Goal: Information Seeking & Learning: Compare options

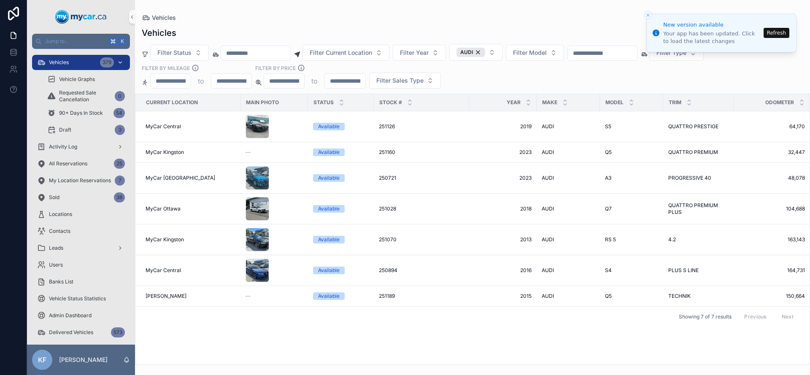
scroll to position [0, 198]
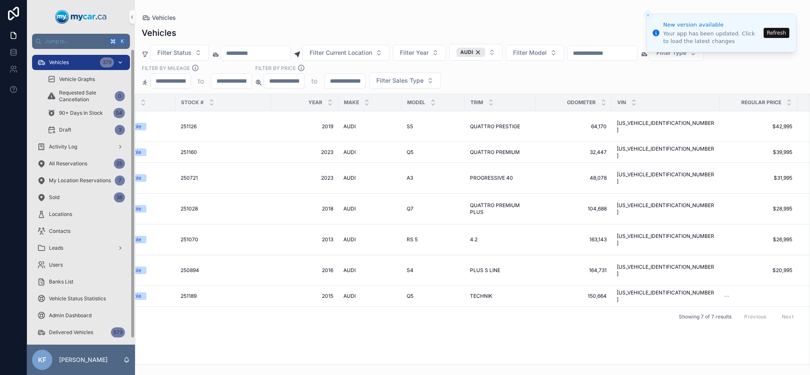
click at [64, 64] on span "Vehicles" at bounding box center [59, 62] width 20 height 7
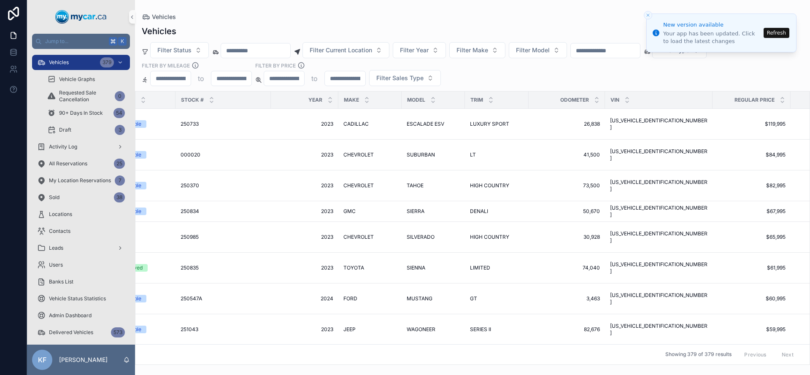
click at [774, 30] on button "Refresh" at bounding box center [776, 33] width 26 height 10
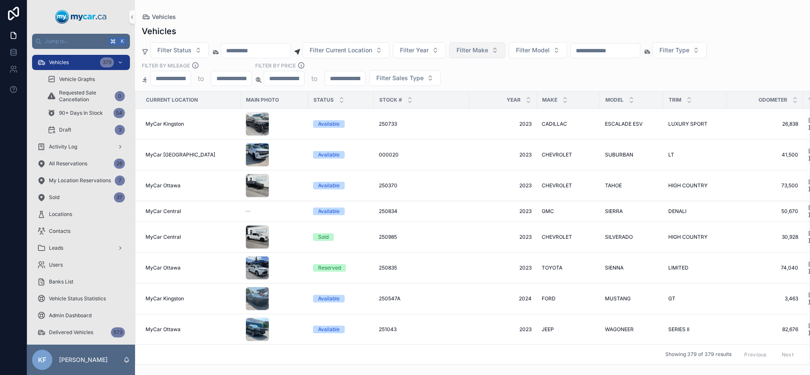
click at [488, 54] on span "Filter Make" at bounding box center [472, 50] width 32 height 8
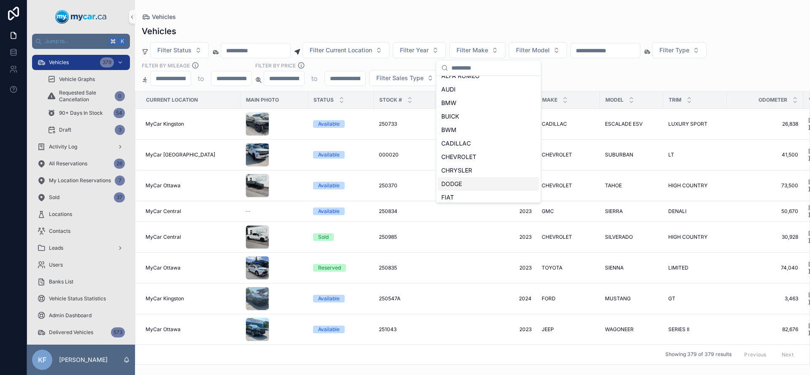
click at [463, 186] on div "DODGE" at bounding box center [488, 183] width 101 height 13
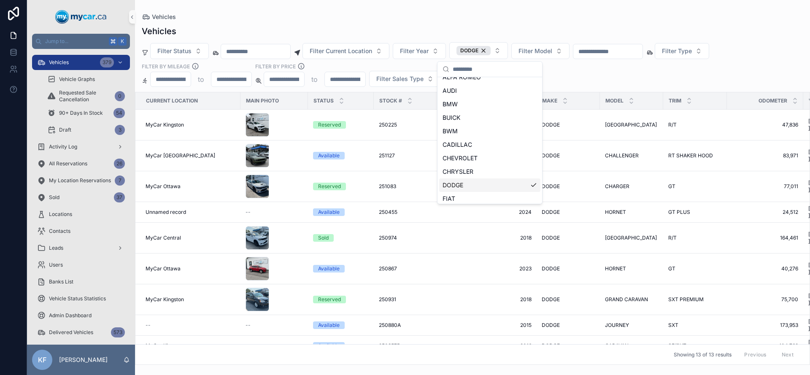
click at [351, 28] on div "Vehicles" at bounding box center [472, 31] width 661 height 12
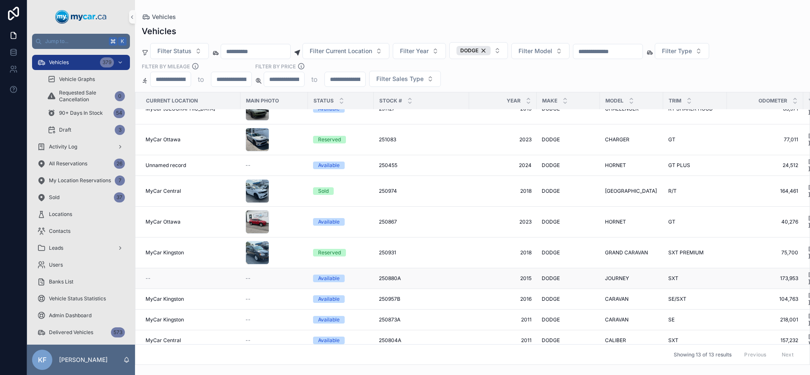
scroll to position [60, 0]
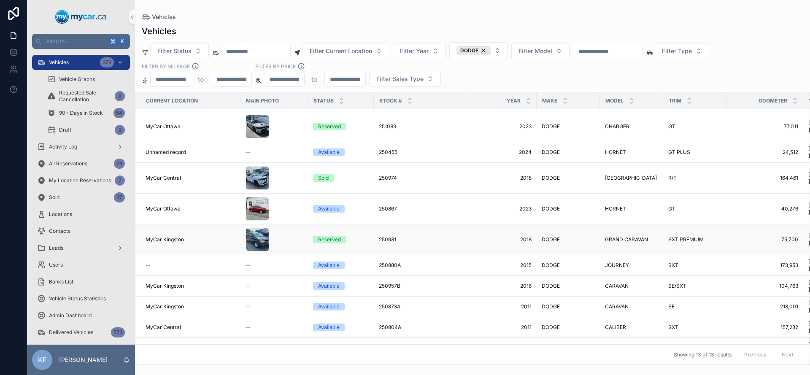
click at [328, 236] on div "Reserved" at bounding box center [329, 240] width 23 height 8
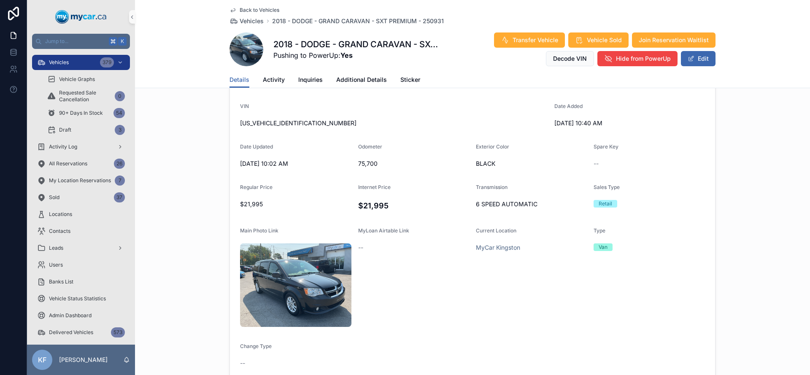
scroll to position [310, 0]
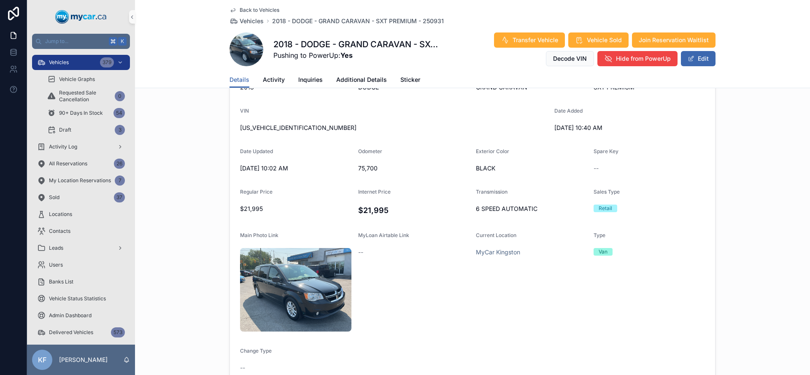
click at [265, 129] on span "[US_VEHICLE_IDENTIFICATION_NUMBER]" at bounding box center [393, 128] width 307 height 8
copy span "[US_VEHICLE_IDENTIFICATION_NUMBER]"
click at [266, 125] on span "[US_VEHICLE_IDENTIFICATION_NUMBER]" at bounding box center [393, 128] width 307 height 8
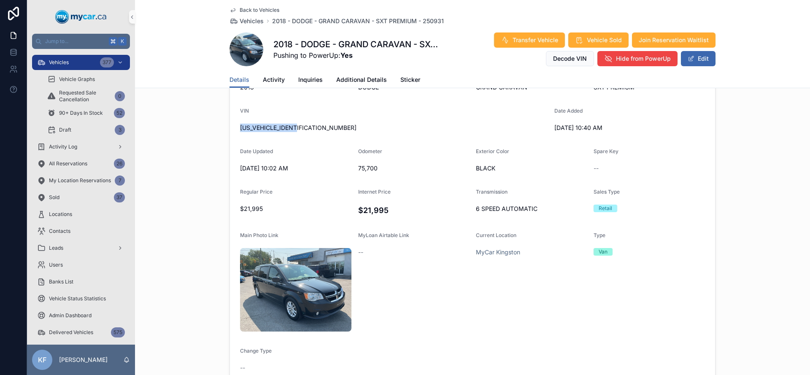
copy span "[US_VEHICLE_IDENTIFICATION_NUMBER]"
click at [265, 132] on div "[US_VEHICLE_IDENTIFICATION_NUMBER]" at bounding box center [393, 127] width 307 height 13
click at [265, 129] on span "[US_VEHICLE_IDENTIFICATION_NUMBER]" at bounding box center [393, 128] width 307 height 8
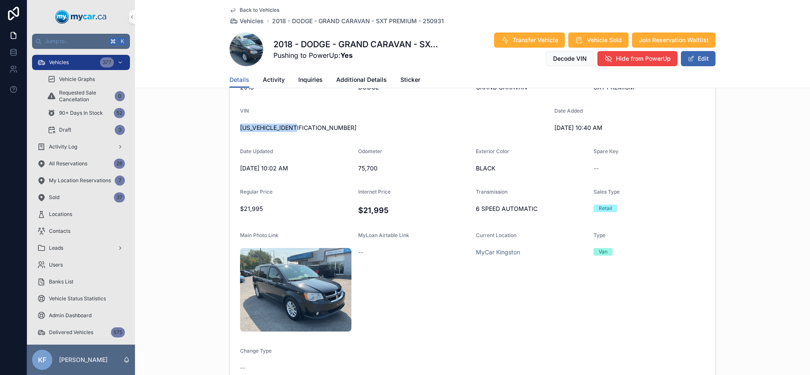
copy span "[US_VEHICLE_IDENTIFICATION_NUMBER]"
click at [53, 62] on span "Vehicles" at bounding box center [59, 62] width 20 height 7
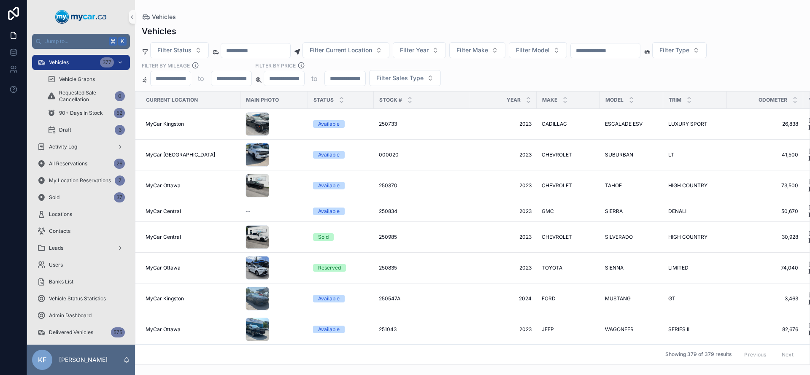
click at [613, 50] on input "scrollable content" at bounding box center [605, 51] width 69 height 12
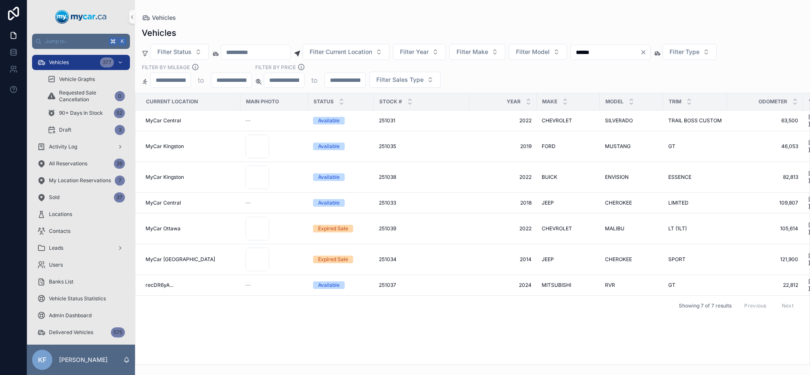
type input "******"
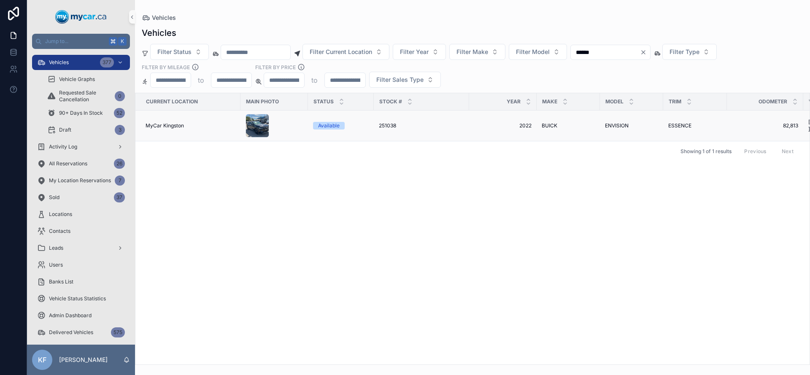
click at [331, 126] on div "Available" at bounding box center [329, 126] width 22 height 8
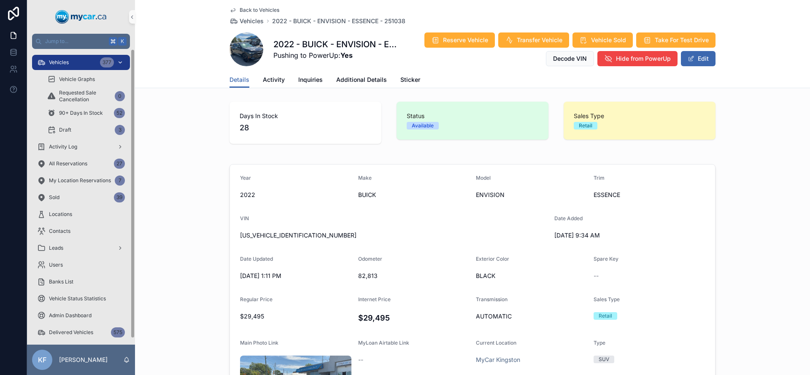
click at [83, 63] on div "Vehicles 377" at bounding box center [81, 62] width 88 height 13
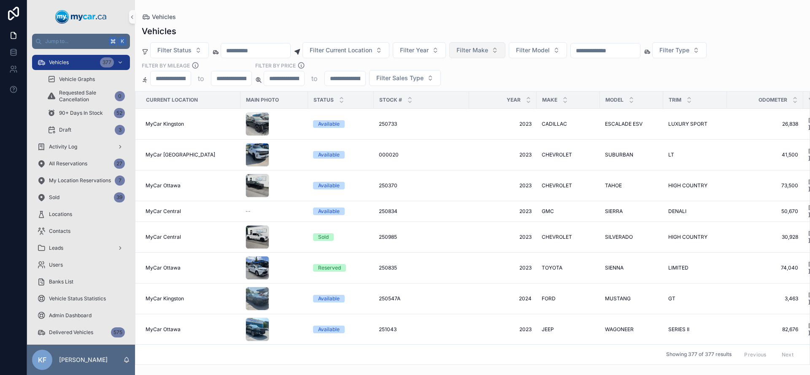
click at [502, 55] on button "Filter Make" at bounding box center [477, 50] width 56 height 16
type input "***"
click at [512, 83] on div "BUICK" at bounding box center [488, 84] width 101 height 13
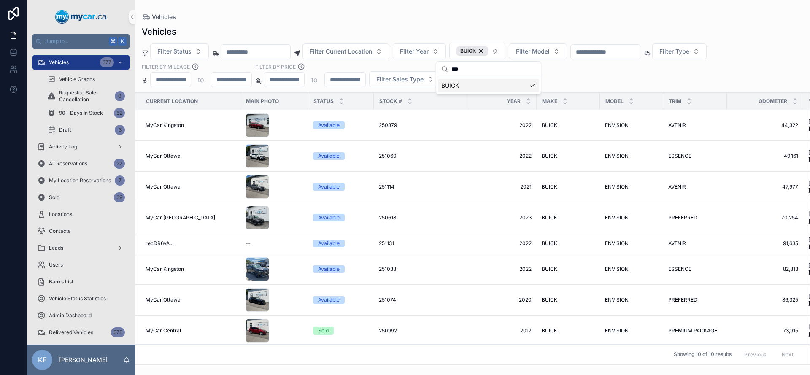
click at [584, 78] on div "Filter Status Filter Current Location Filter Year BUICK Filter Model Filter Typ…" at bounding box center [472, 65] width 675 height 45
click at [550, 48] on span "Filter Model" at bounding box center [533, 51] width 34 height 8
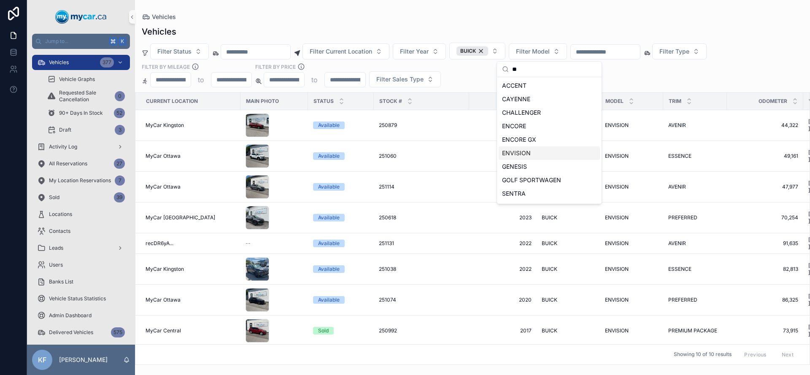
type input "**"
click at [528, 148] on div "ENVISION" at bounding box center [549, 152] width 101 height 13
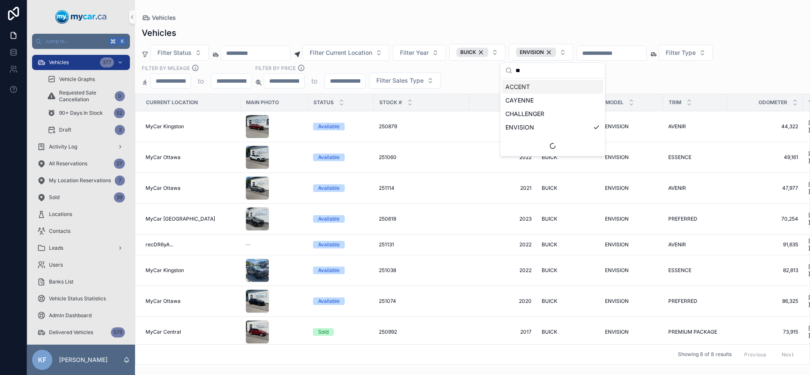
click at [624, 84] on div "Filter Status Filter Current Location Filter Year BUICK ENVISION Filter Type Fi…" at bounding box center [472, 66] width 675 height 45
click at [488, 52] on div "BUICK" at bounding box center [472, 52] width 32 height 9
click at [488, 52] on span "BUICK" at bounding box center [472, 52] width 32 height 9
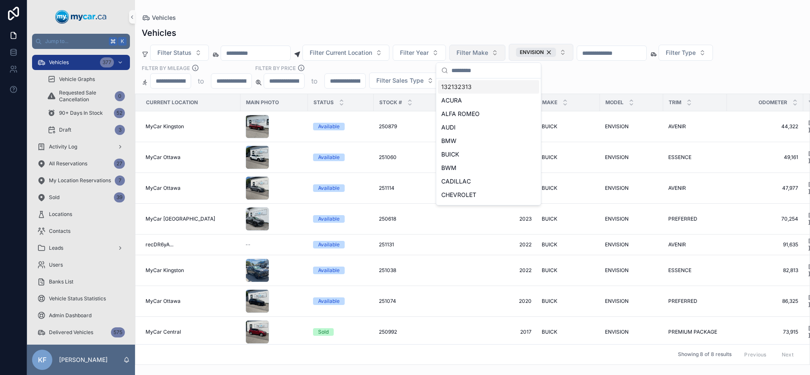
click at [556, 53] on div "ENVISION" at bounding box center [536, 52] width 40 height 9
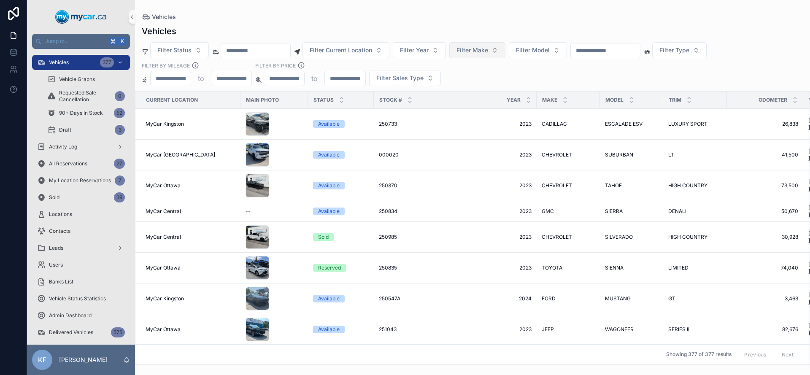
click at [499, 26] on div "Vehicles" at bounding box center [472, 31] width 661 height 12
click at [598, 50] on input "scrollable content" at bounding box center [605, 51] width 69 height 12
type input "******"
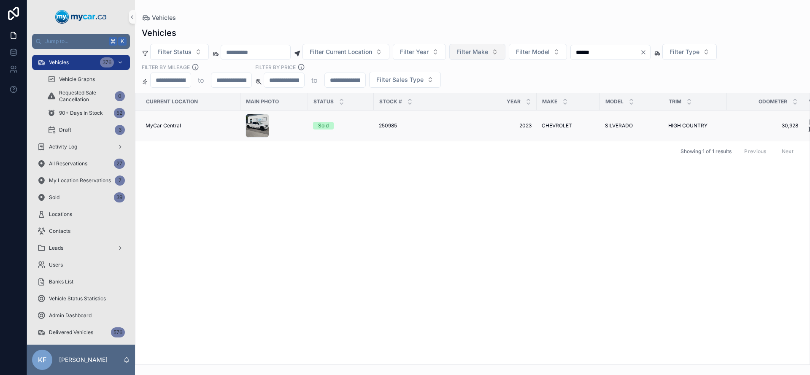
click at [327, 126] on div "Sold" at bounding box center [323, 126] width 11 height 8
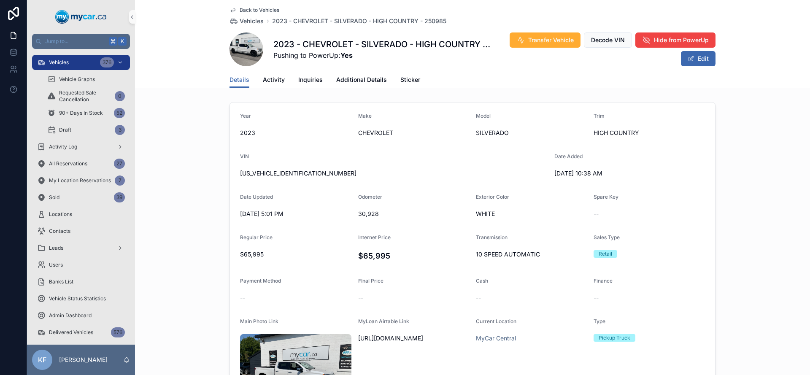
scroll to position [247, 0]
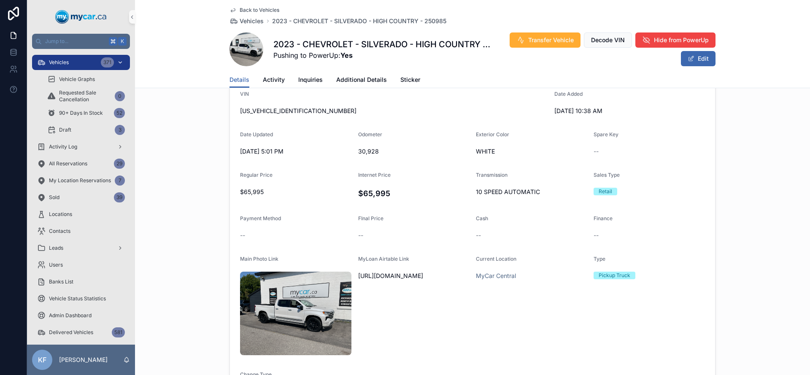
click at [61, 58] on div "Vehicles 371" at bounding box center [81, 62] width 88 height 13
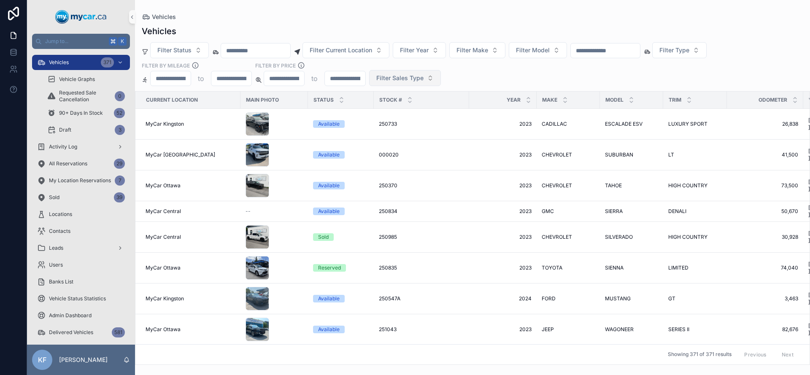
click at [421, 81] on span "Filter Sales Type" at bounding box center [399, 78] width 47 height 8
click at [380, 112] on div "Wholesale" at bounding box center [404, 111] width 101 height 13
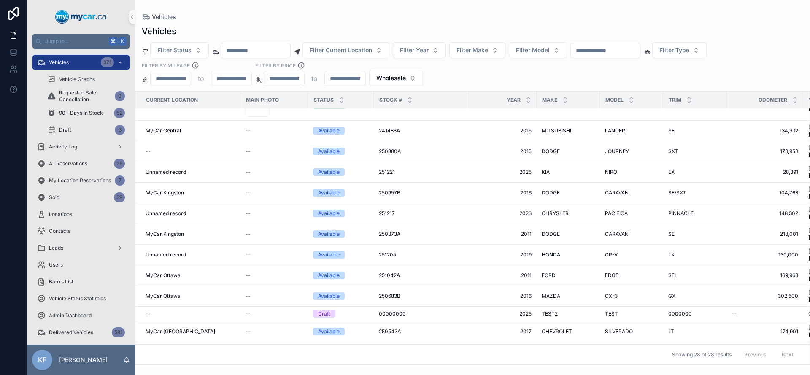
scroll to position [232, 0]
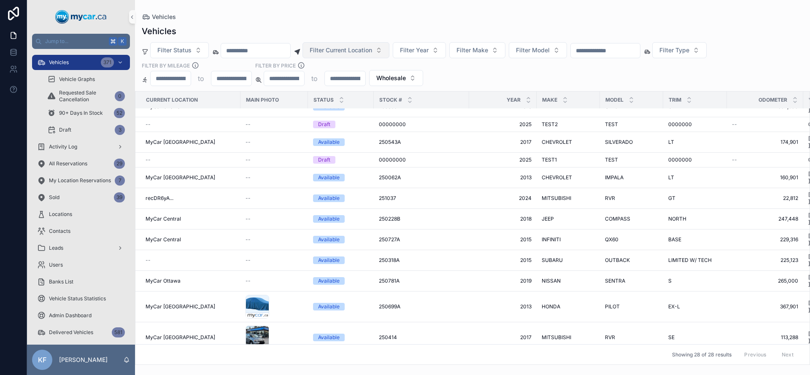
click at [381, 55] on button "Filter Current Location" at bounding box center [345, 50] width 87 height 16
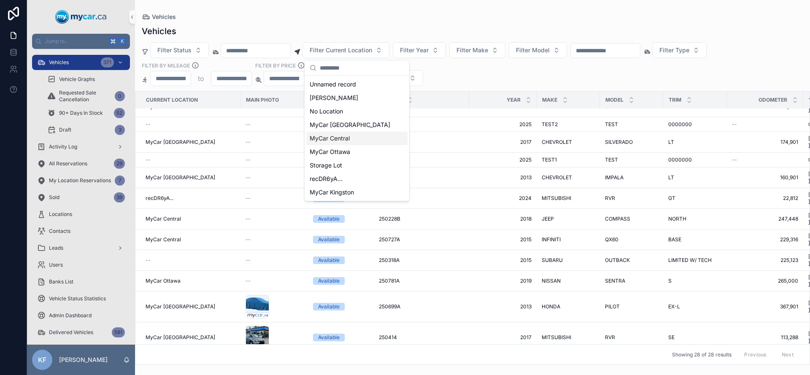
click at [354, 141] on div "MyCar Central" at bounding box center [356, 138] width 101 height 13
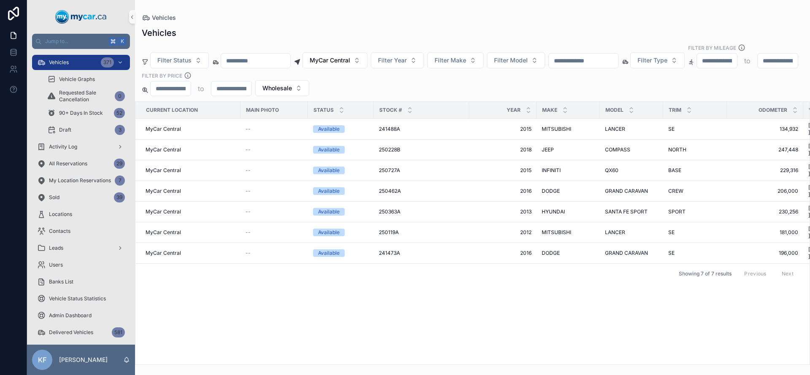
click at [476, 24] on div "Vehicles Filter Status MyCar Central Filter Year Filter Make Filter Model Filte…" at bounding box center [472, 193] width 675 height 343
click at [653, 248] on div "Current Location Main Photo Status Stock # Year Make Model Trim Odometer VIN Re…" at bounding box center [472, 233] width 674 height 263
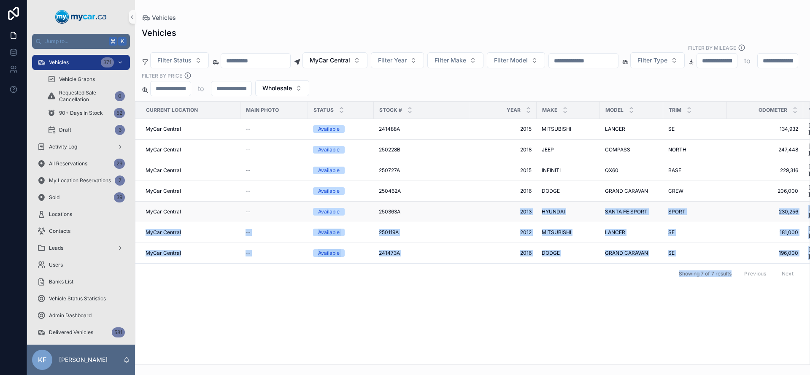
drag, startPoint x: 656, startPoint y: 250, endPoint x: 420, endPoint y: 173, distance: 248.0
click at [420, 173] on div "Current Location Main Photo Status Stock # Year Make Model Trim Odometer VIN Re…" at bounding box center [472, 233] width 674 height 263
click at [634, 269] on div "Current Location Main Photo Status Stock # Year Make Model Trim Odometer VIN Re…" at bounding box center [472, 233] width 674 height 263
drag, startPoint x: 635, startPoint y: 270, endPoint x: 272, endPoint y: 167, distance: 376.6
click at [267, 164] on div "Current Location Main Photo Status Stock # Year Make Model Trim Odometer VIN Re…" at bounding box center [472, 233] width 674 height 263
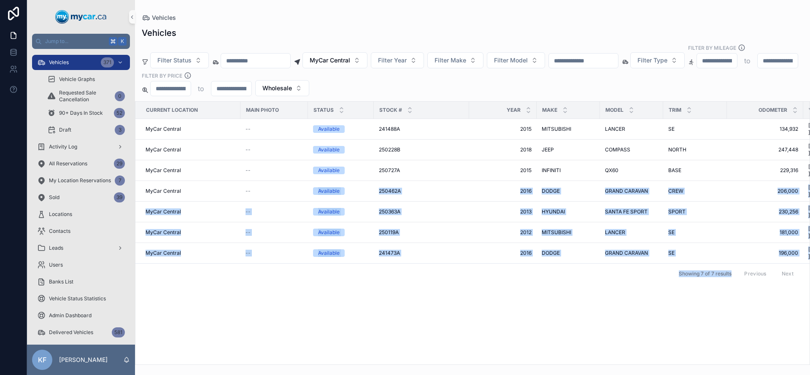
click at [570, 267] on div "Current Location Main Photo Status Stock # Year Make Model Trim Odometer VIN Re…" at bounding box center [472, 233] width 674 height 263
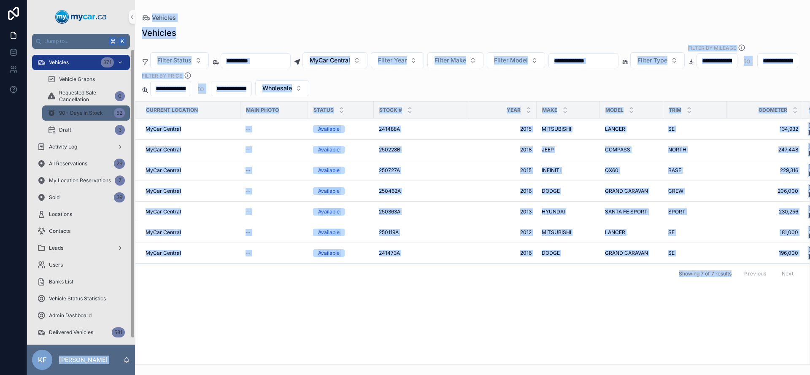
drag, startPoint x: 572, startPoint y: 269, endPoint x: 91, endPoint y: 114, distance: 505.1
click at [91, 114] on div "Jump to... K Vehicles 371 Vehicle Graphs Requested Sale Cancellation 0 90+ Days…" at bounding box center [418, 187] width 783 height 375
click at [558, 260] on div "Current Location Main Photo Status Stock # Year Make Model Trim Odometer VIN Re…" at bounding box center [472, 233] width 674 height 263
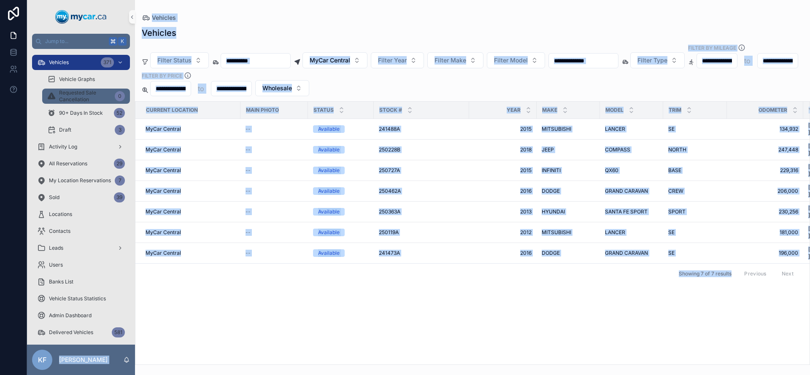
drag, startPoint x: 597, startPoint y: 262, endPoint x: 54, endPoint y: 91, distance: 569.4
click at [54, 91] on div "Jump to... K Vehicles 371 Vehicle Graphs Requested Sale Cancellation 0 90+ Days…" at bounding box center [418, 187] width 783 height 375
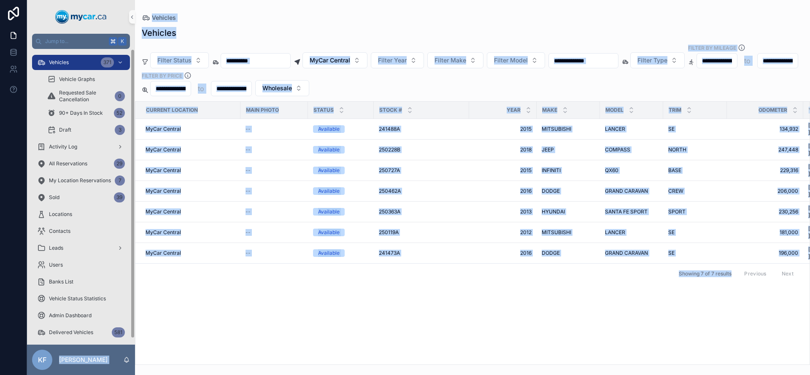
click at [453, 280] on div "Current Location Main Photo Status Stock # Year Make Model Trim Odometer VIN Re…" at bounding box center [472, 233] width 674 height 263
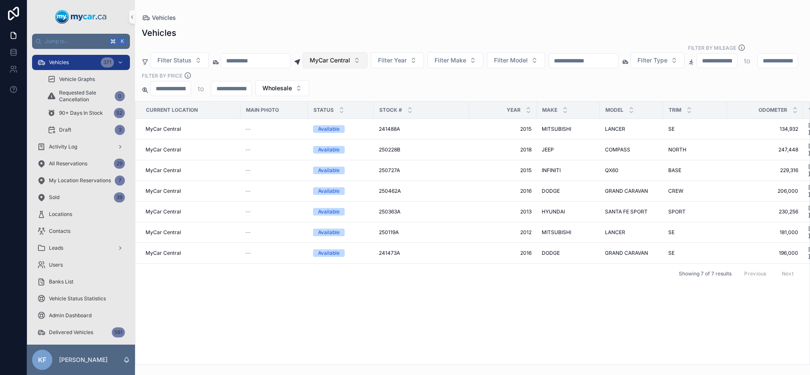
click at [350, 56] on span "MyCar Central" at bounding box center [330, 60] width 40 height 8
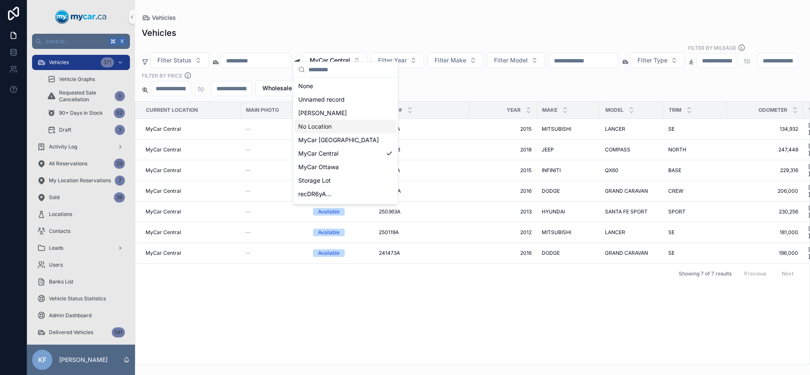
click at [489, 80] on div "Filter Status MyCar Central Filter Year Filter Make Filter Model Filter Type Fi…" at bounding box center [472, 70] width 675 height 52
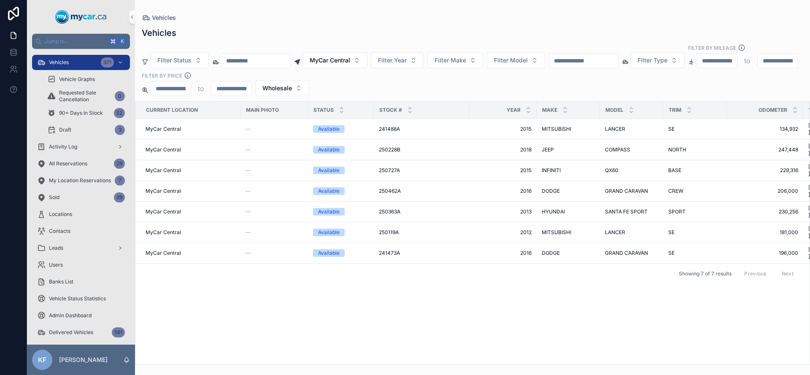
click at [700, 248] on div "Current Location Main Photo Status Stock # Year Make Model Trim Odometer VIN Re…" at bounding box center [472, 233] width 674 height 263
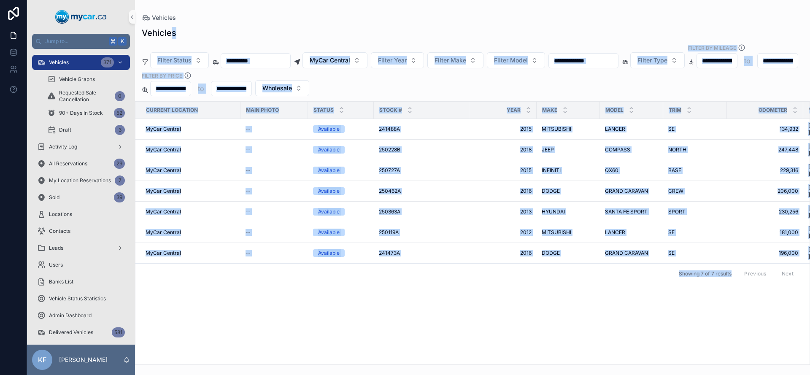
drag, startPoint x: 703, startPoint y: 252, endPoint x: 173, endPoint y: 33, distance: 574.0
click at [173, 33] on div "Vehicles Filter Status MyCar Central Filter Year Filter Make Filter Model Filte…" at bounding box center [472, 193] width 675 height 343
click at [726, 307] on div "Current Location Main Photo Status Stock # Year Make Model Trim Odometer VIN Re…" at bounding box center [472, 233] width 674 height 263
drag, startPoint x: 729, startPoint y: 305, endPoint x: -45, endPoint y: -44, distance: 849.7
click at [0, 0] on html "Jump to... K Vehicles 371 Vehicle Graphs Requested Sale Cancellation 0 90+ Days…" at bounding box center [405, 187] width 810 height 375
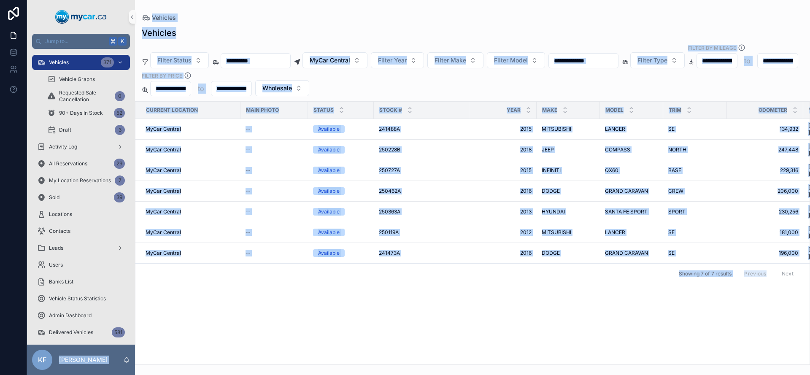
click at [636, 278] on div "Current Location Main Photo Status Stock # Year Make Model Trim Odometer VIN Re…" at bounding box center [472, 233] width 674 height 263
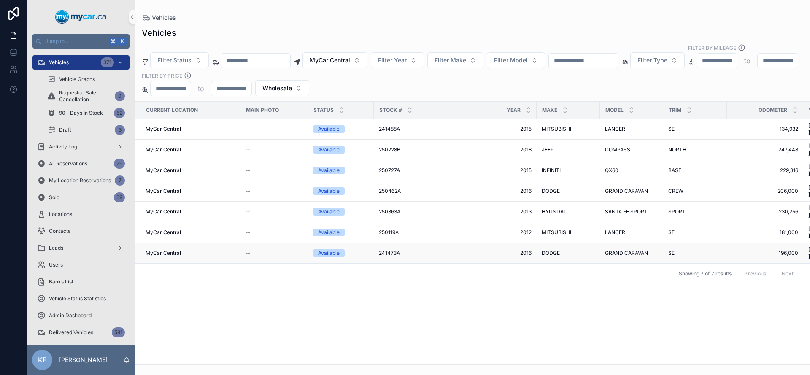
click at [334, 249] on div "Available" at bounding box center [329, 253] width 22 height 8
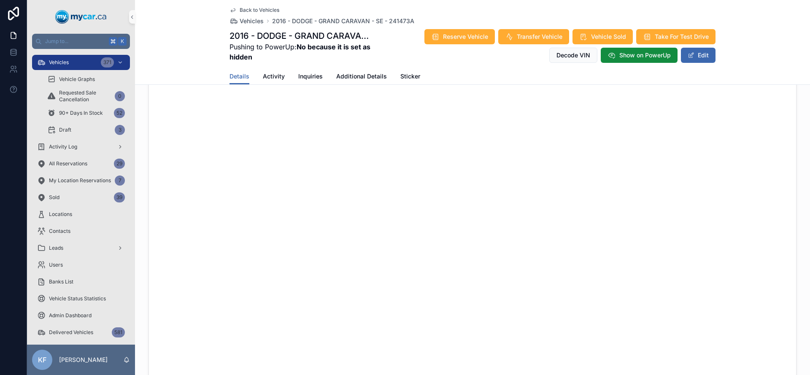
scroll to position [75, 0]
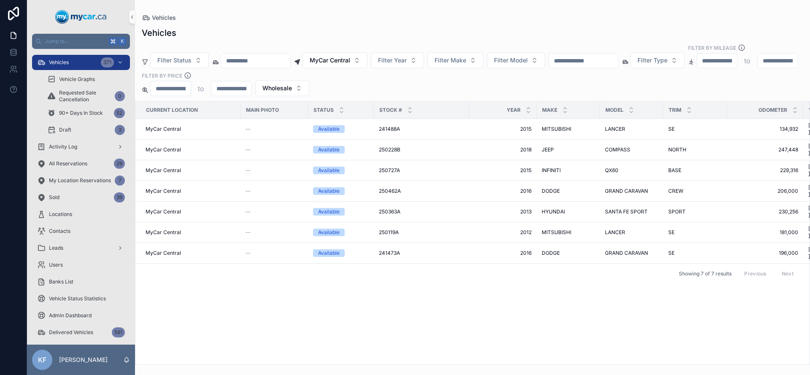
click at [609, 304] on div "Current Location Main Photo Status Stock # Year Make Model Trim Odometer VIN Re…" at bounding box center [472, 233] width 674 height 263
click at [333, 249] on div "Available" at bounding box center [329, 253] width 22 height 8
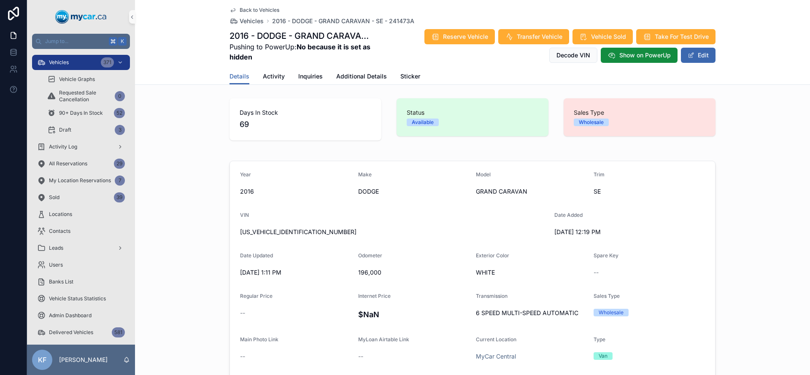
click at [272, 231] on span "[US_VEHICLE_IDENTIFICATION_NUMBER]" at bounding box center [393, 232] width 307 height 8
copy span "[US_VEHICLE_IDENTIFICATION_NUMBER]"
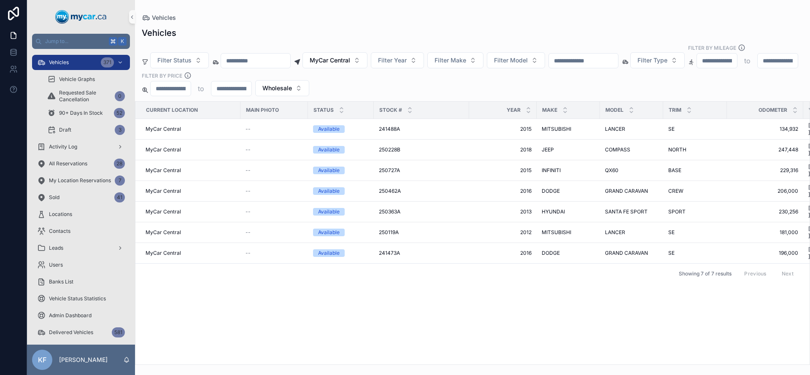
click at [528, 299] on div "Current Location Main Photo Status Stock # Year Make Model Trim Odometer VIN Re…" at bounding box center [472, 233] width 674 height 263
click at [77, 59] on div "Vehicles 371" at bounding box center [81, 62] width 88 height 13
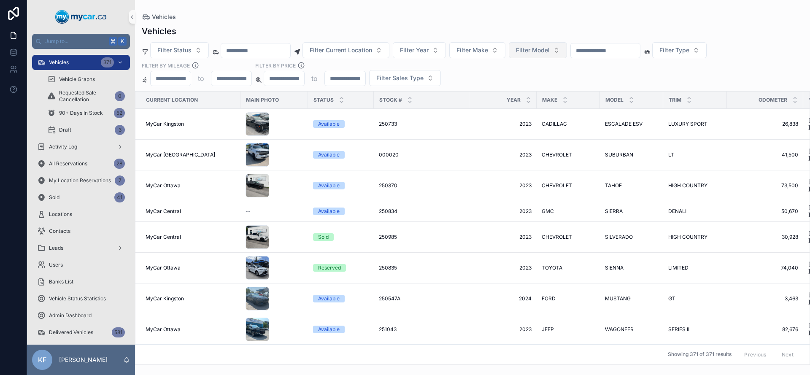
click at [548, 49] on span "Filter Model" at bounding box center [533, 50] width 34 height 8
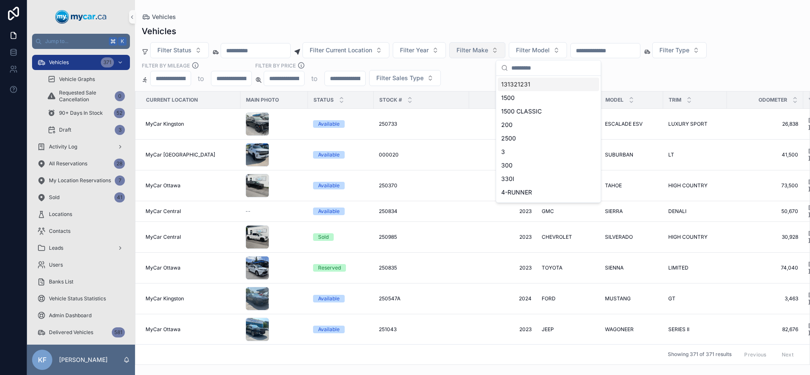
click at [499, 53] on button "Filter Make" at bounding box center [477, 50] width 56 height 16
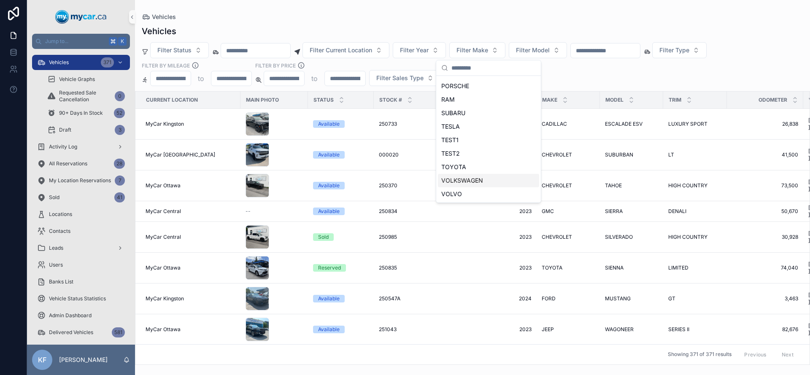
click at [485, 178] on div "VOLKSWAGEN" at bounding box center [488, 180] width 101 height 13
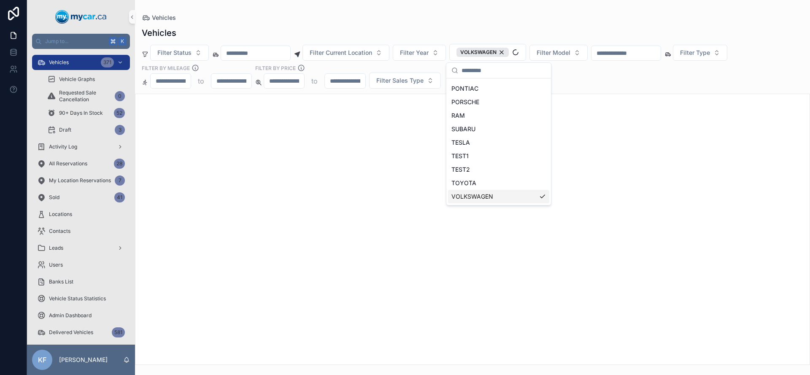
scroll to position [403, 0]
click at [483, 23] on div "Vehicles Filter Status Filter Current Location Filter Year VOLKSWAGEN Filter Mo…" at bounding box center [472, 193] width 675 height 343
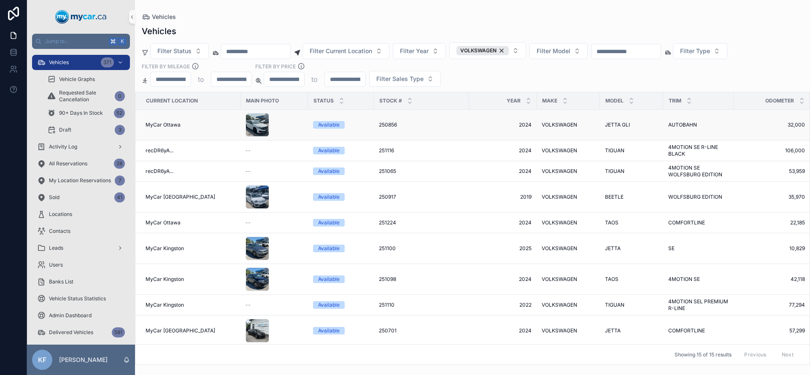
click at [321, 124] on div "Available" at bounding box center [329, 125] width 22 height 8
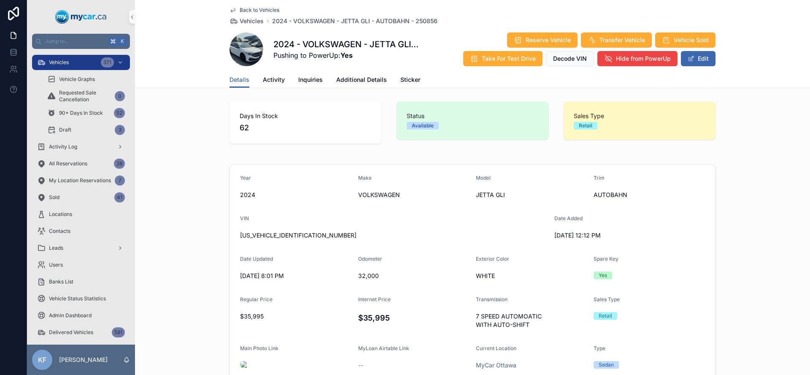
click at [259, 236] on span "[US_VEHICLE_IDENTIFICATION_NUMBER]" at bounding box center [393, 235] width 307 height 8
copy span "[US_VEHICLE_IDENTIFICATION_NUMBER]"
